Goal: Task Accomplishment & Management: Manage account settings

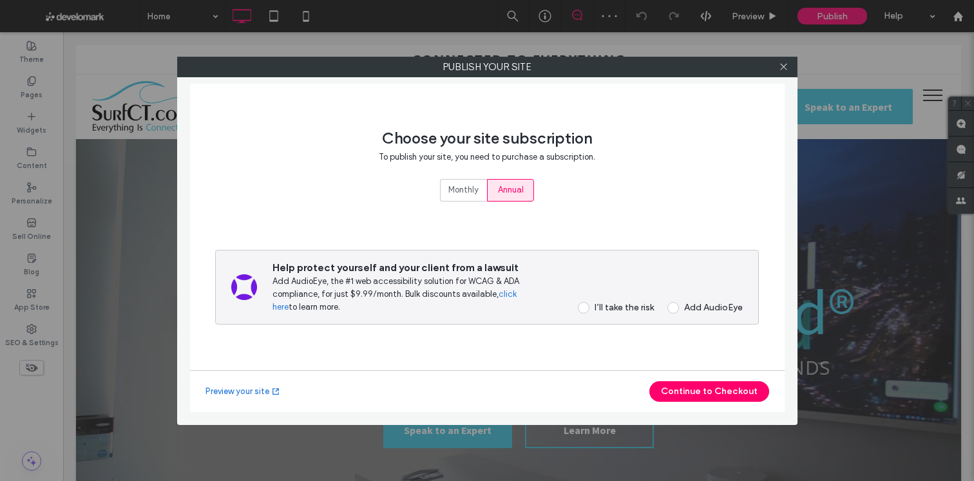
click at [618, 309] on div "I’ll take the risk" at bounding box center [624, 307] width 59 height 11
click at [702, 392] on button "Continue to Checkout" at bounding box center [709, 391] width 120 height 21
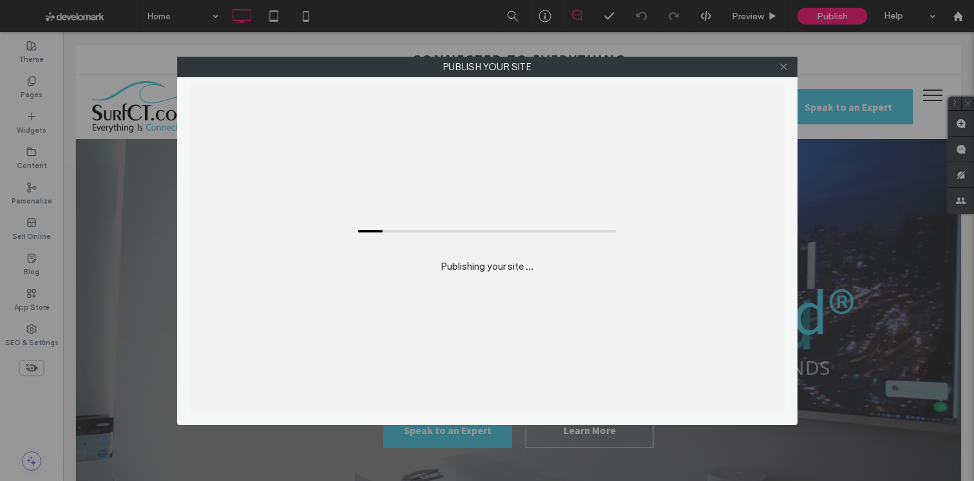
click at [782, 71] on icon at bounding box center [784, 67] width 10 height 10
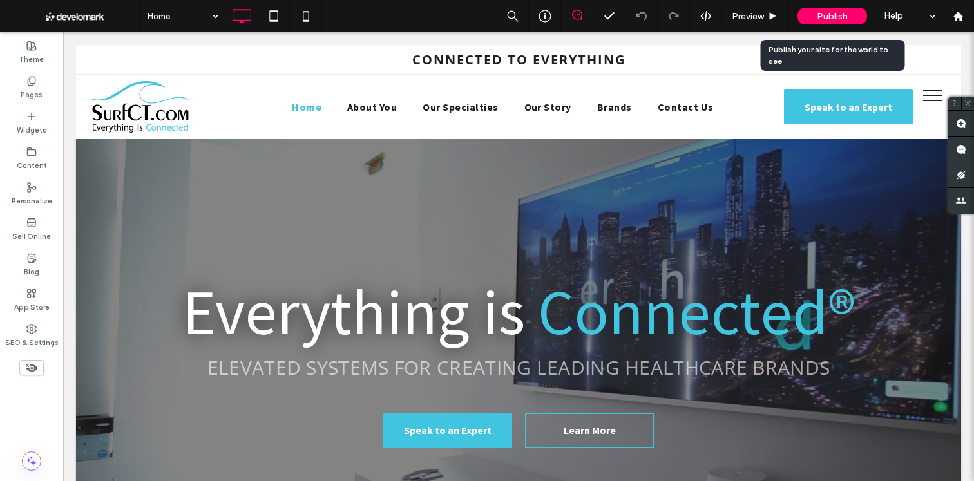
click at [819, 20] on span "Publish" at bounding box center [832, 16] width 31 height 11
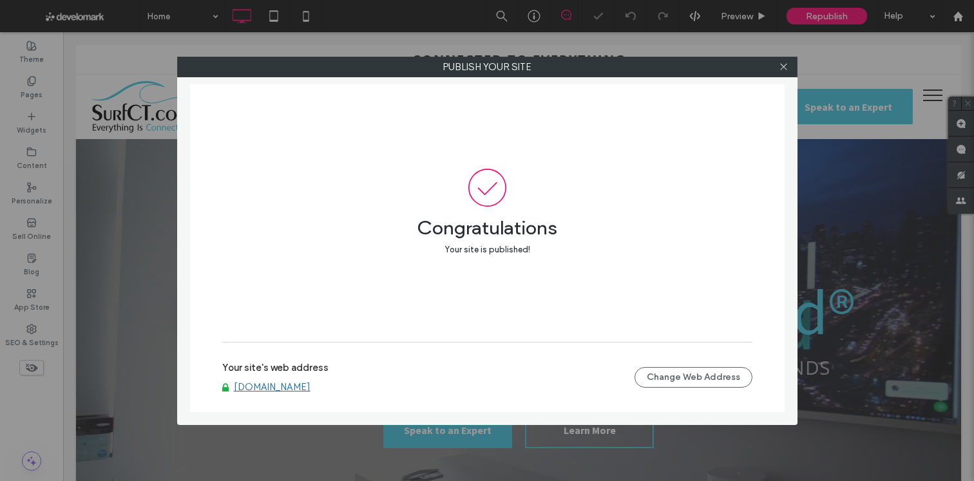
click at [300, 387] on link "[DOMAIN_NAME]" at bounding box center [272, 387] width 77 height 12
click at [793, 75] on div at bounding box center [783, 66] width 19 height 19
click at [789, 69] on div at bounding box center [783, 66] width 19 height 19
click at [784, 68] on icon at bounding box center [784, 67] width 10 height 10
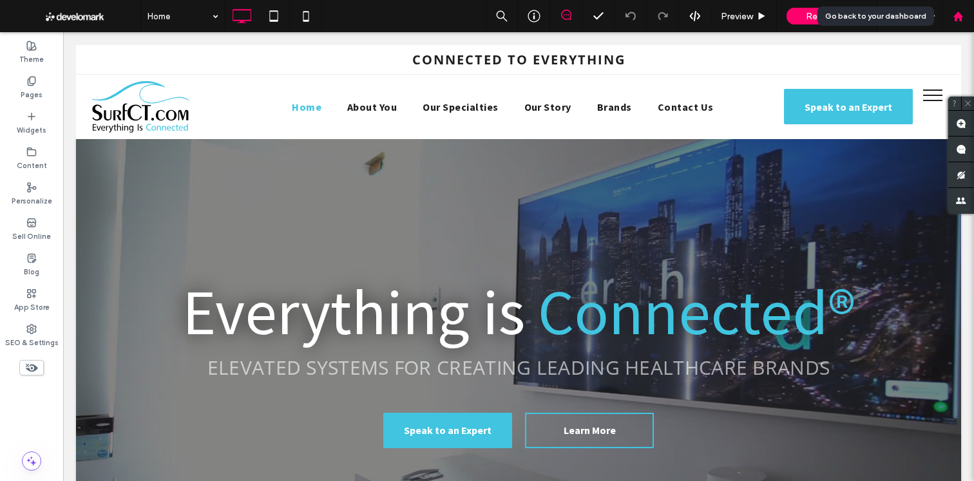
click at [957, 24] on div at bounding box center [958, 16] width 32 height 32
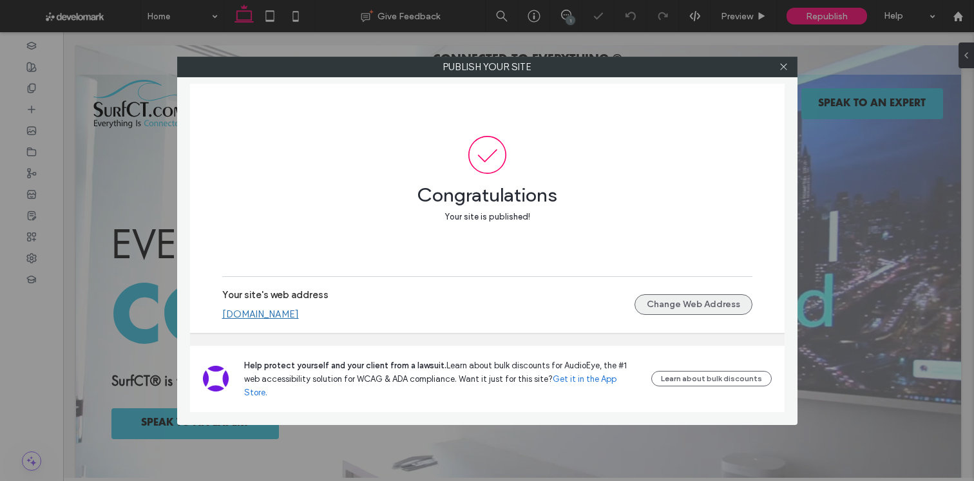
click at [707, 315] on button "Change Web Address" at bounding box center [694, 304] width 118 height 21
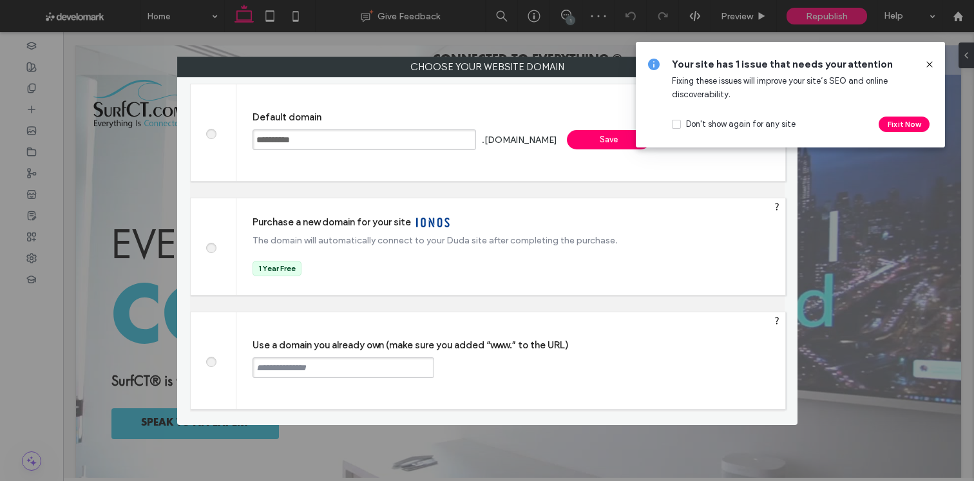
click at [213, 356] on label at bounding box center [210, 361] width 23 height 10
click at [323, 376] on input "text" at bounding box center [344, 368] width 182 height 21
type input "**********"
click at [471, 369] on div "Continue" at bounding box center [483, 367] width 84 height 19
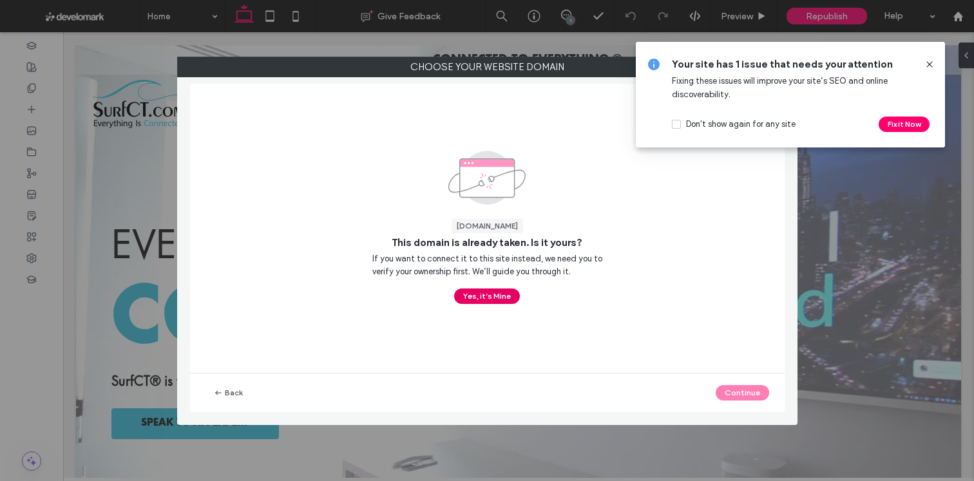
click at [482, 291] on button "Yes, it’s Mine" at bounding box center [487, 296] width 66 height 15
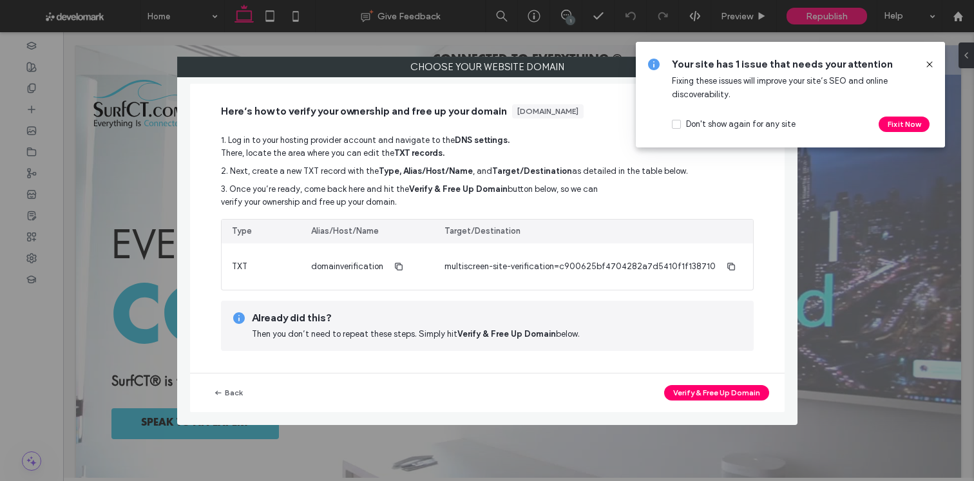
click at [727, 381] on div "Back Verify & Free Up Domain" at bounding box center [487, 393] width 595 height 39
click at [719, 388] on button "Verify & Free Up Domain" at bounding box center [716, 392] width 105 height 15
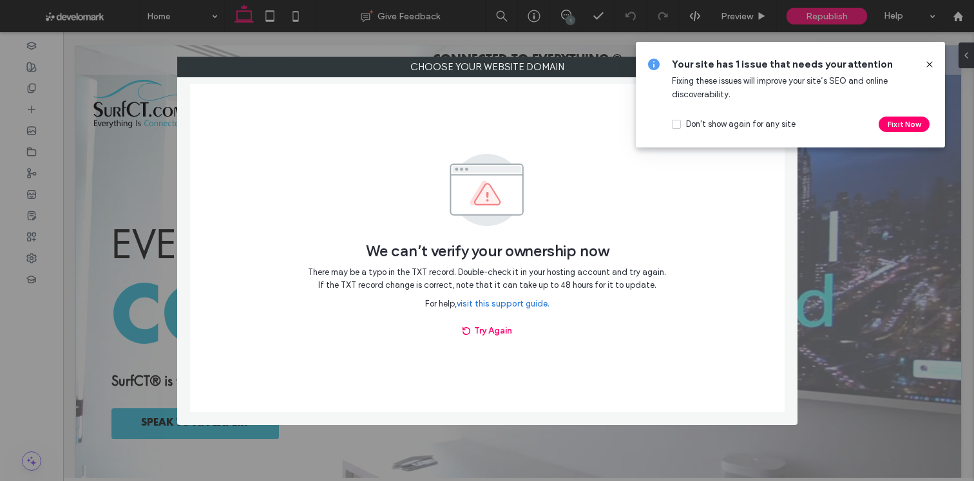
click at [921, 64] on div at bounding box center [924, 64] width 21 height 14
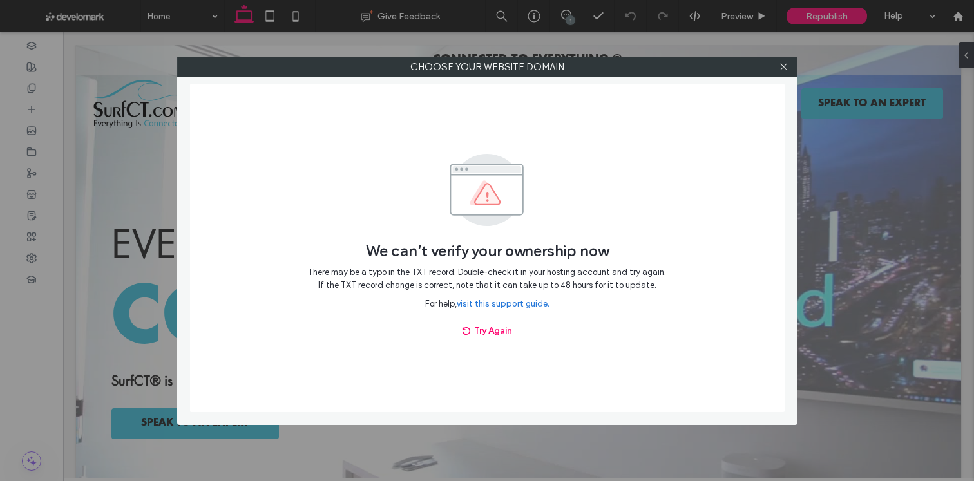
click at [928, 64] on div "Choose your website domain We can’t verify your ownership now There may be a ty…" at bounding box center [487, 240] width 974 height 481
click at [773, 66] on label "Choose your website domain" at bounding box center [487, 66] width 619 height 19
click at [789, 66] on div at bounding box center [783, 66] width 19 height 19
click at [783, 69] on icon at bounding box center [784, 67] width 10 height 10
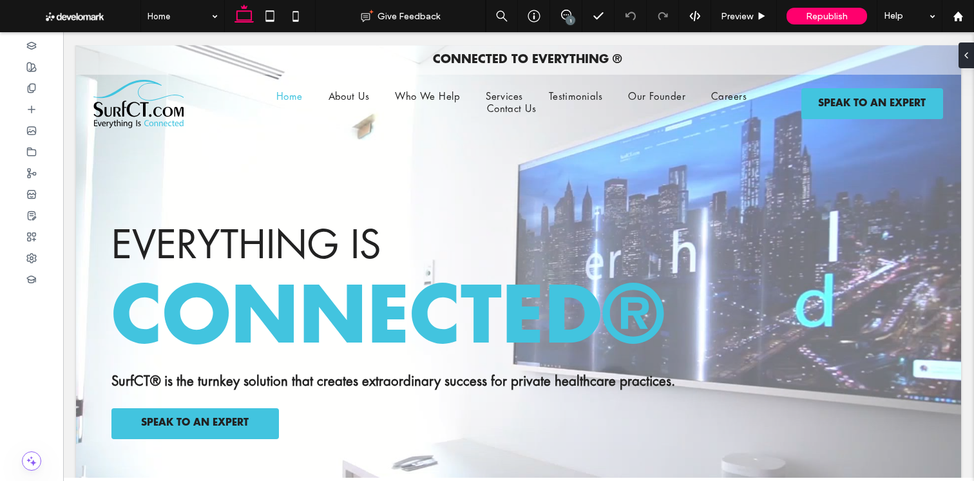
click at [46, 300] on div at bounding box center [31, 296] width 63 height 12
click at [36, 260] on icon at bounding box center [31, 258] width 10 height 10
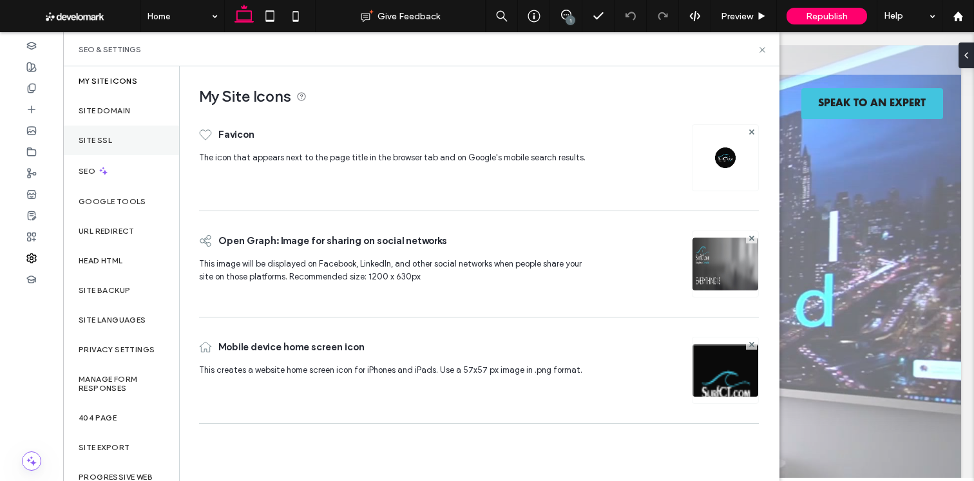
click at [150, 137] on div "Site SSL" at bounding box center [121, 141] width 116 height 30
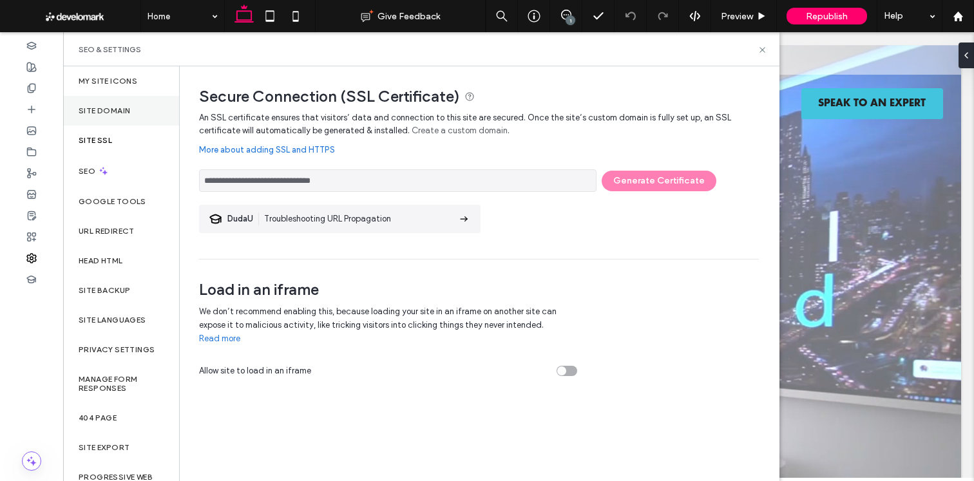
click at [153, 108] on div "Site Domain" at bounding box center [121, 111] width 116 height 30
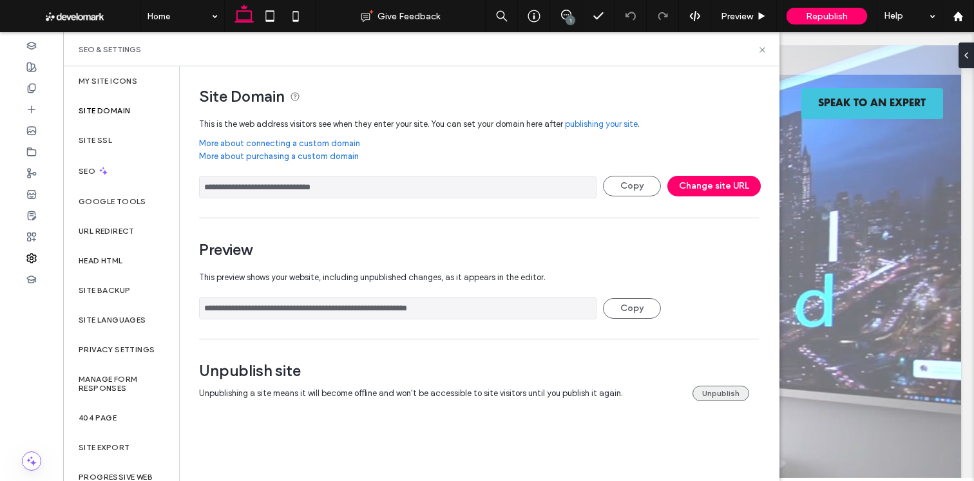
click at [727, 399] on button "Unpublish" at bounding box center [721, 393] width 57 height 15
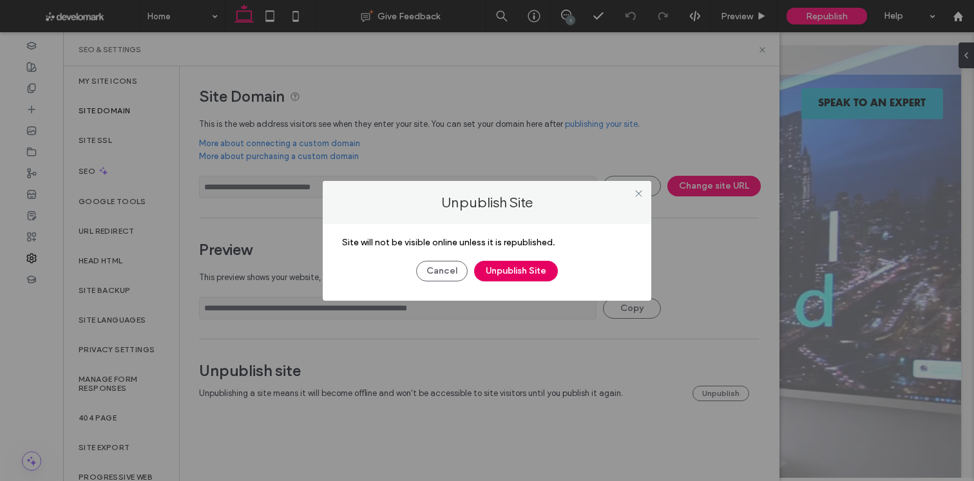
click at [514, 271] on button "Unpublish Site" at bounding box center [516, 271] width 84 height 21
